Goal: Information Seeking & Learning: Learn about a topic

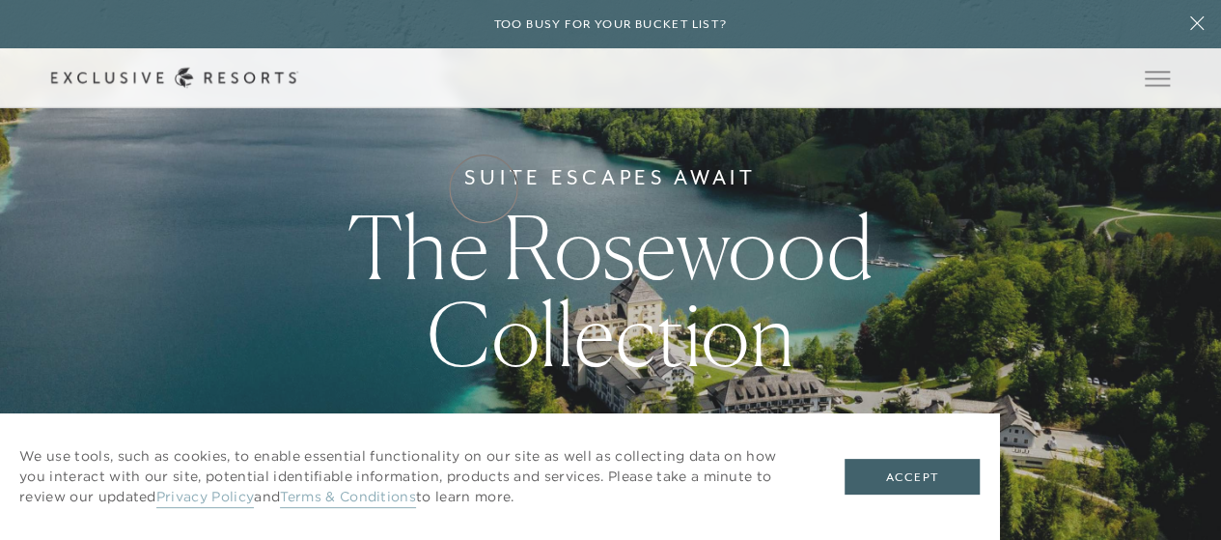
click at [0, 0] on link "Residence Collection" at bounding box center [0, 0] width 0 height 0
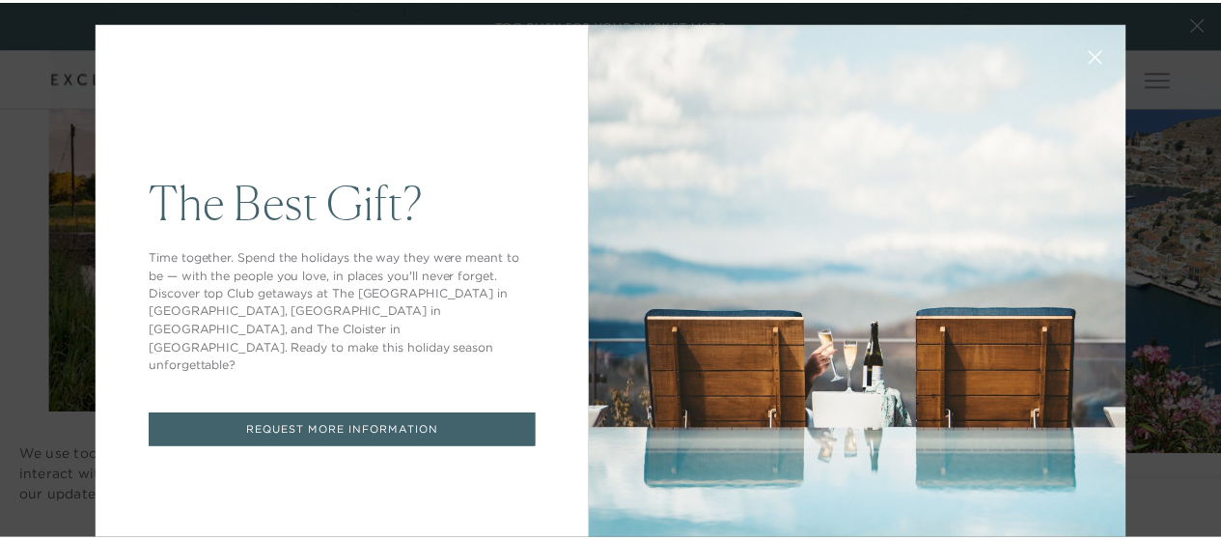
click at [1101, 61] on icon at bounding box center [1108, 58] width 14 height 14
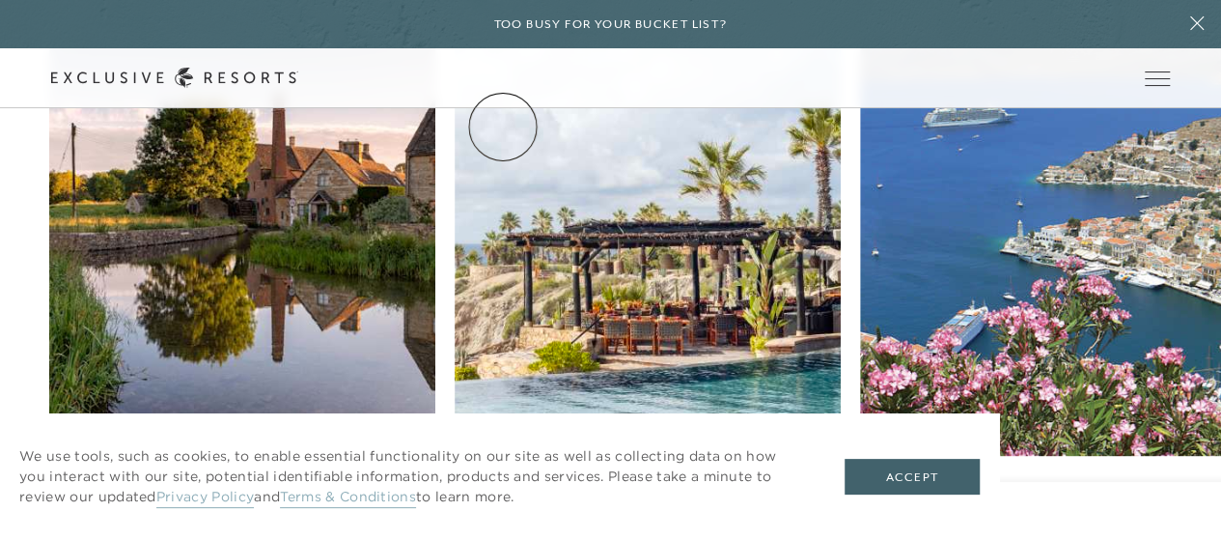
click at [0, 0] on link "Residence Collection" at bounding box center [0, 0] width 0 height 0
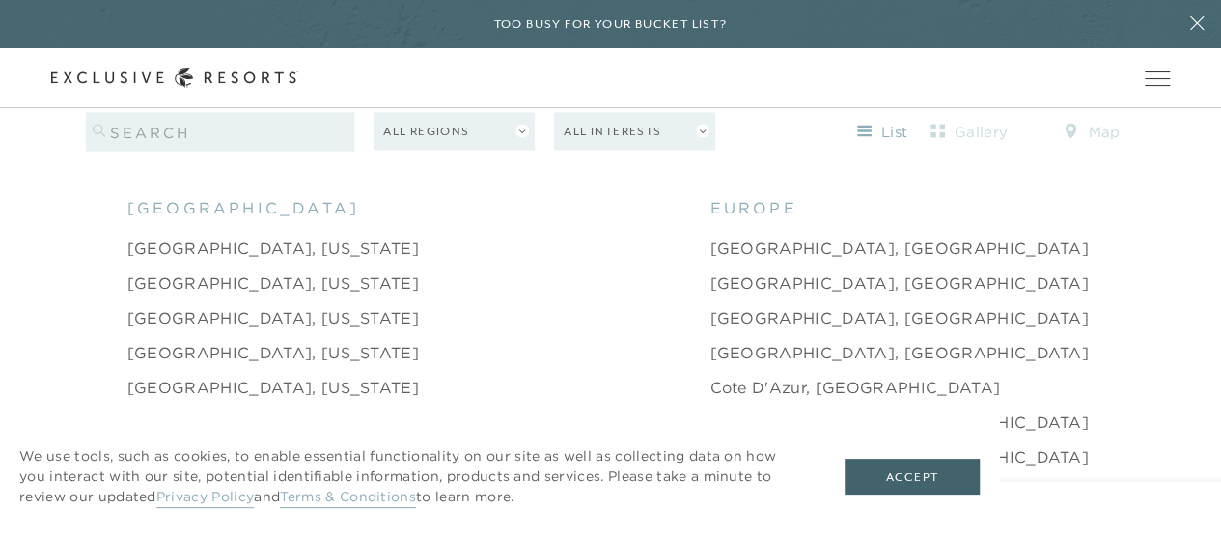
scroll to position [1751, 0]
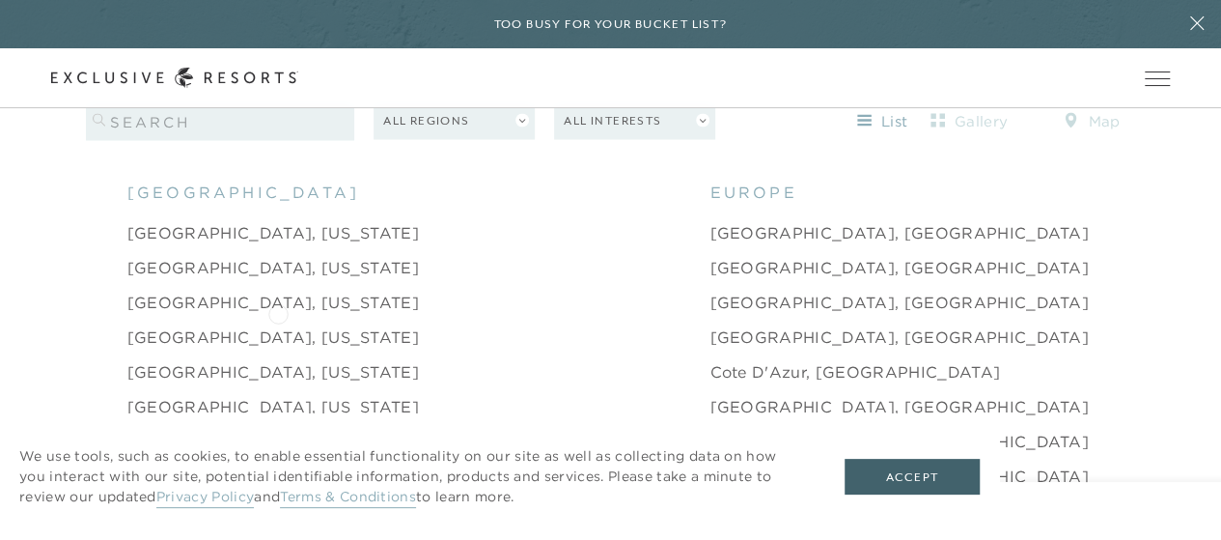
click at [278, 324] on link "[GEOGRAPHIC_DATA], [US_STATE]" at bounding box center [272, 335] width 291 height 23
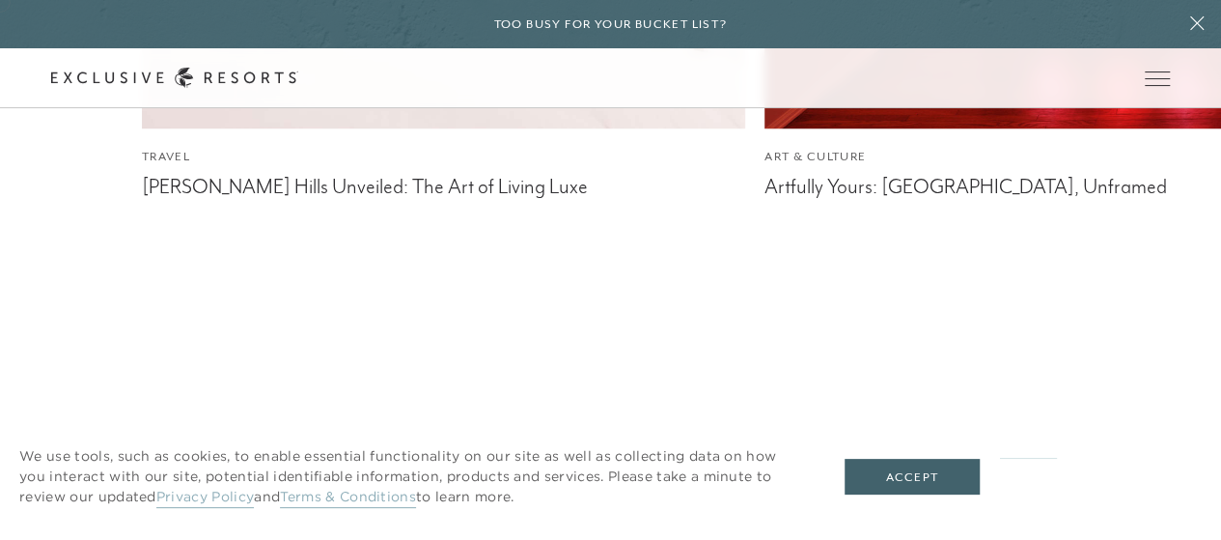
scroll to position [4566, 0]
